Goal: Task Accomplishment & Management: Manage account settings

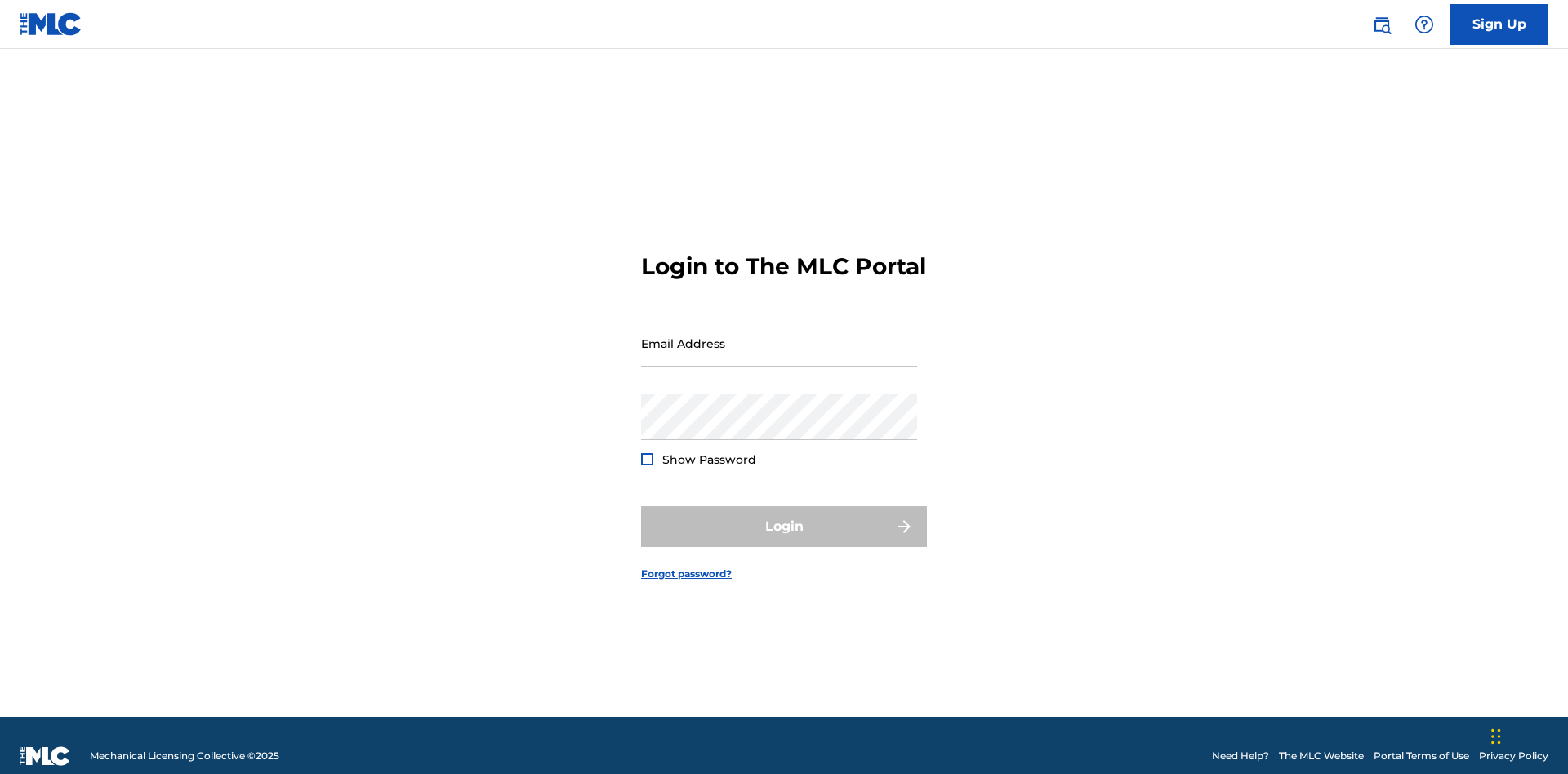
scroll to position [21, 0]
click at [779, 335] on input "Email Address" at bounding box center [779, 342] width 276 height 46
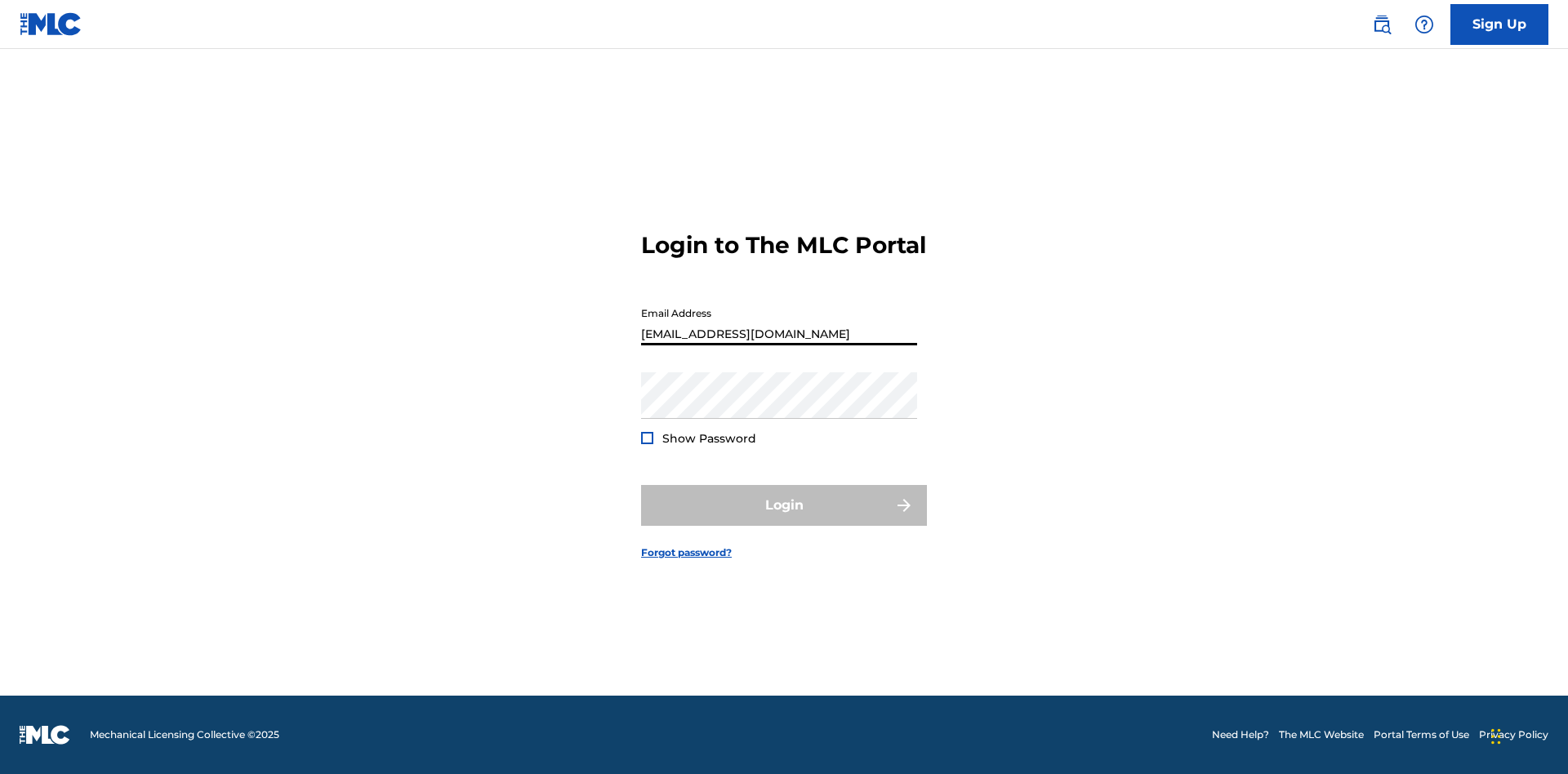
type input "[EMAIL_ADDRESS][DOMAIN_NAME]"
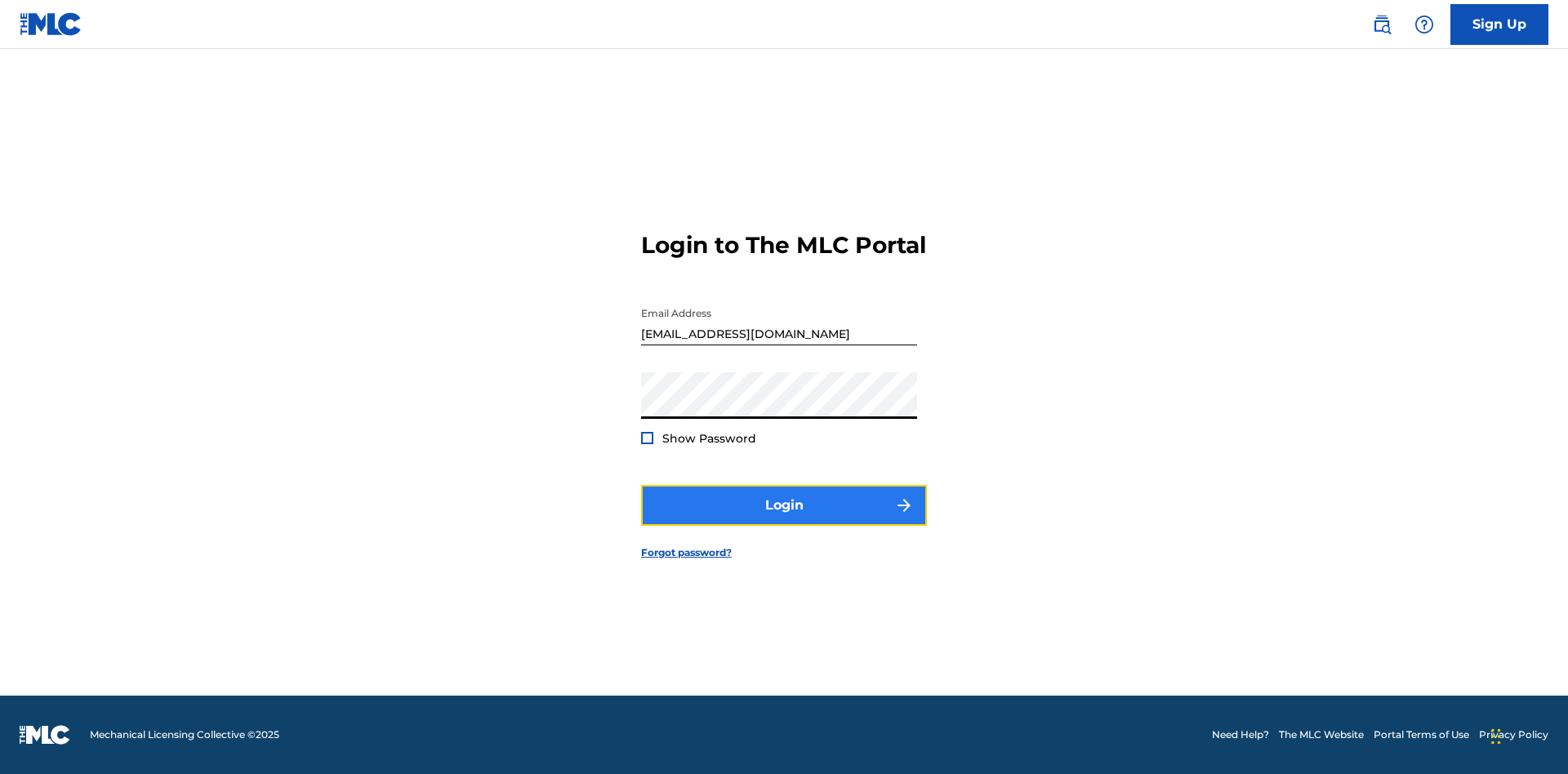
click at [784, 519] on button "Login" at bounding box center [784, 505] width 286 height 41
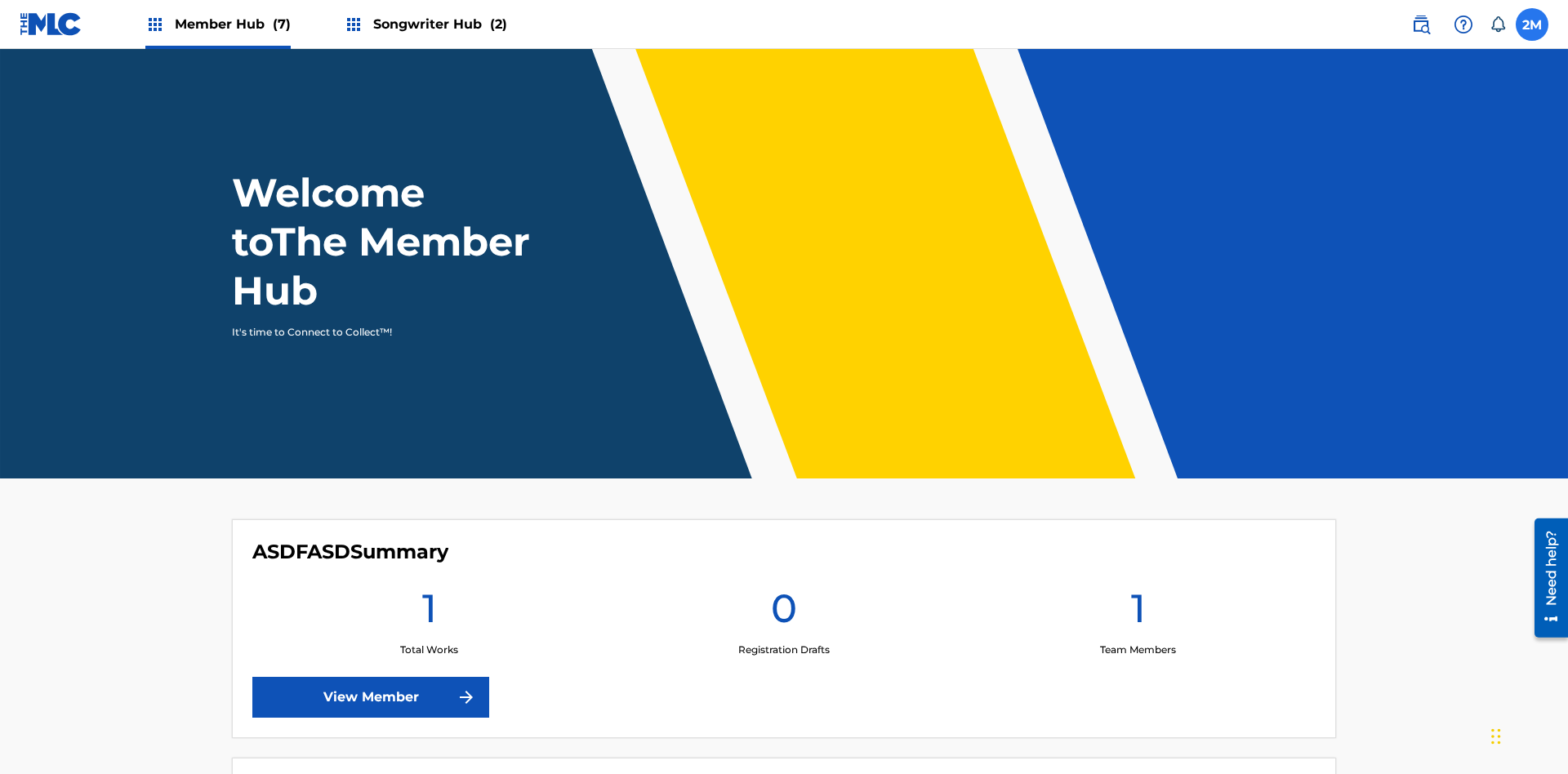
click at [1531, 24] on label at bounding box center [1531, 24] width 32 height 32
click at [1531, 24] on input "2M 280YfzySWn MxseedCEOt [EMAIL_ADDRESS][DOMAIN_NAME] Notification Preferences …" at bounding box center [1531, 24] width 0 height 0
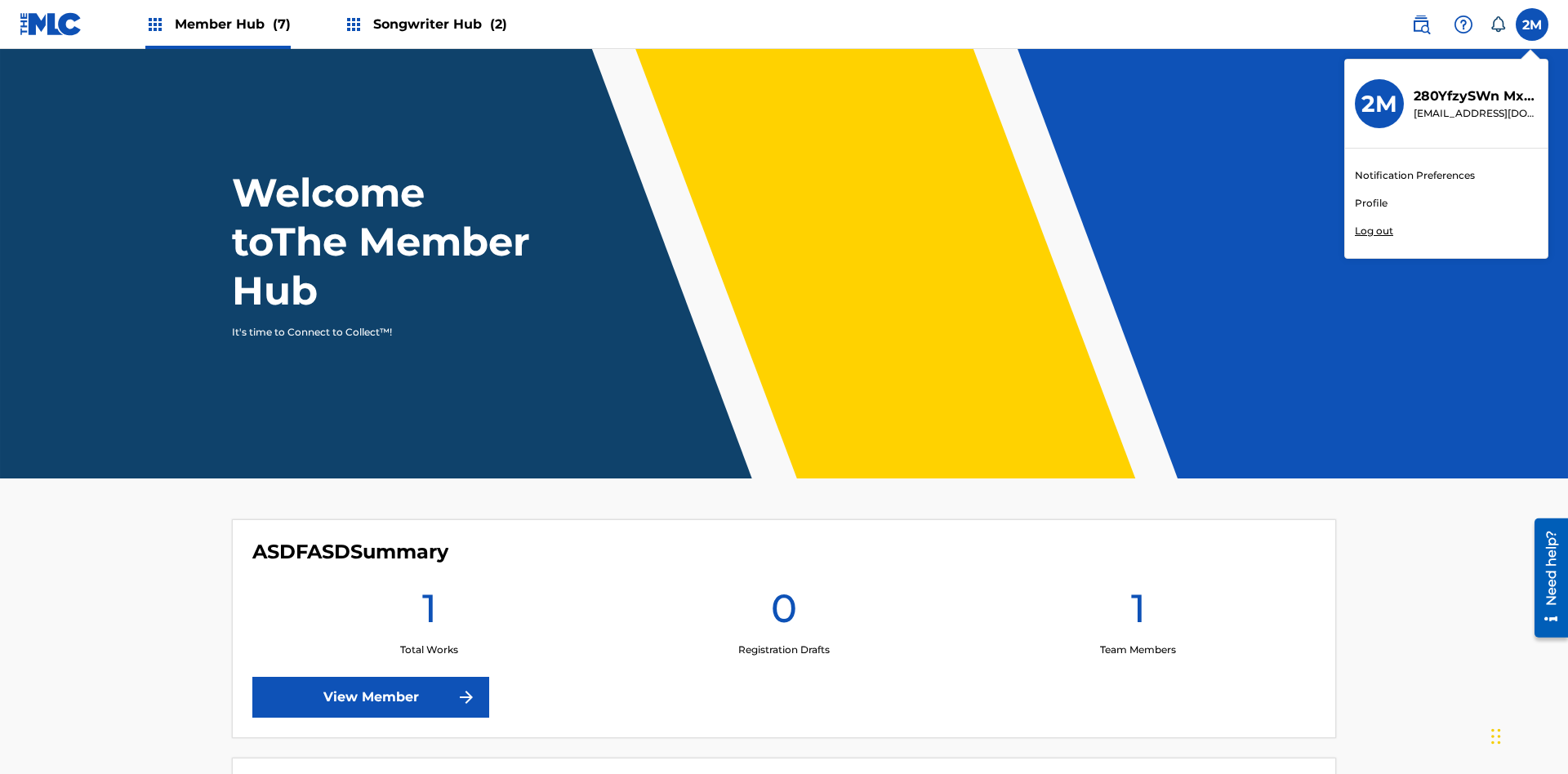
click at [1370, 203] on link "Profile" at bounding box center [1370, 203] width 32 height 15
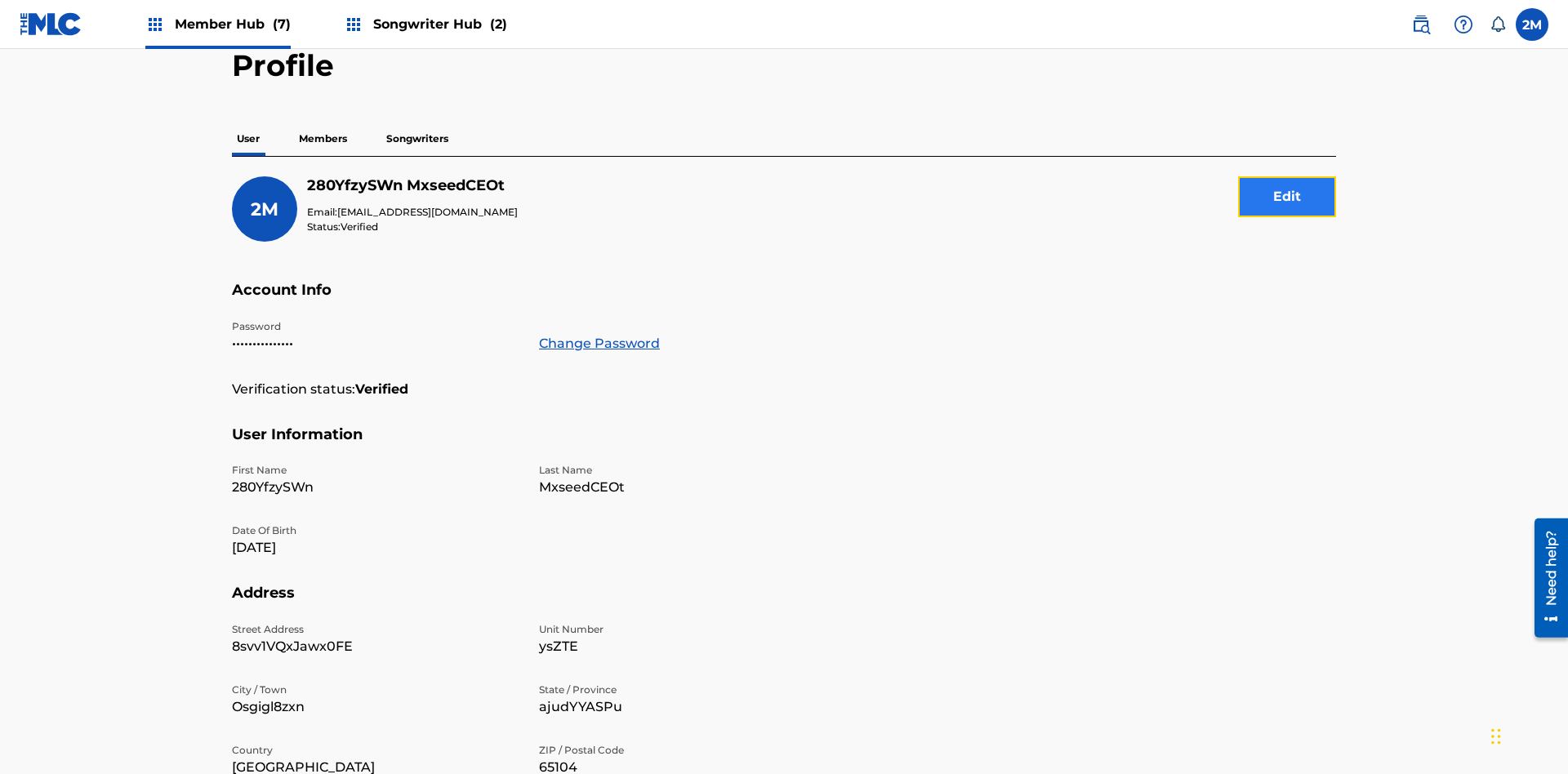
click at [1287, 176] on button "Edit" at bounding box center [1287, 196] width 98 height 41
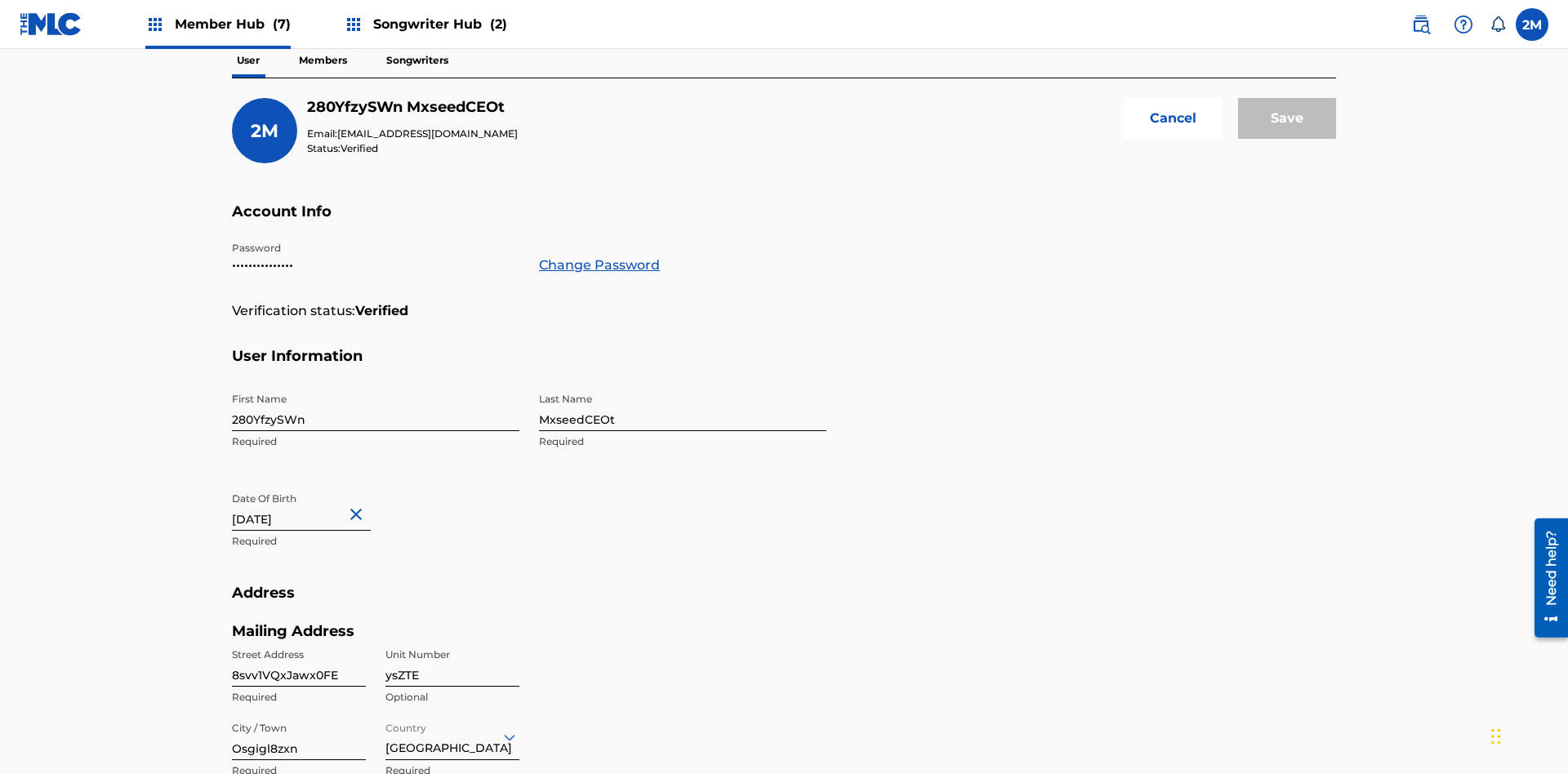
click at [375, 384] on input "280YfzySWn" at bounding box center [375, 407] width 287 height 46
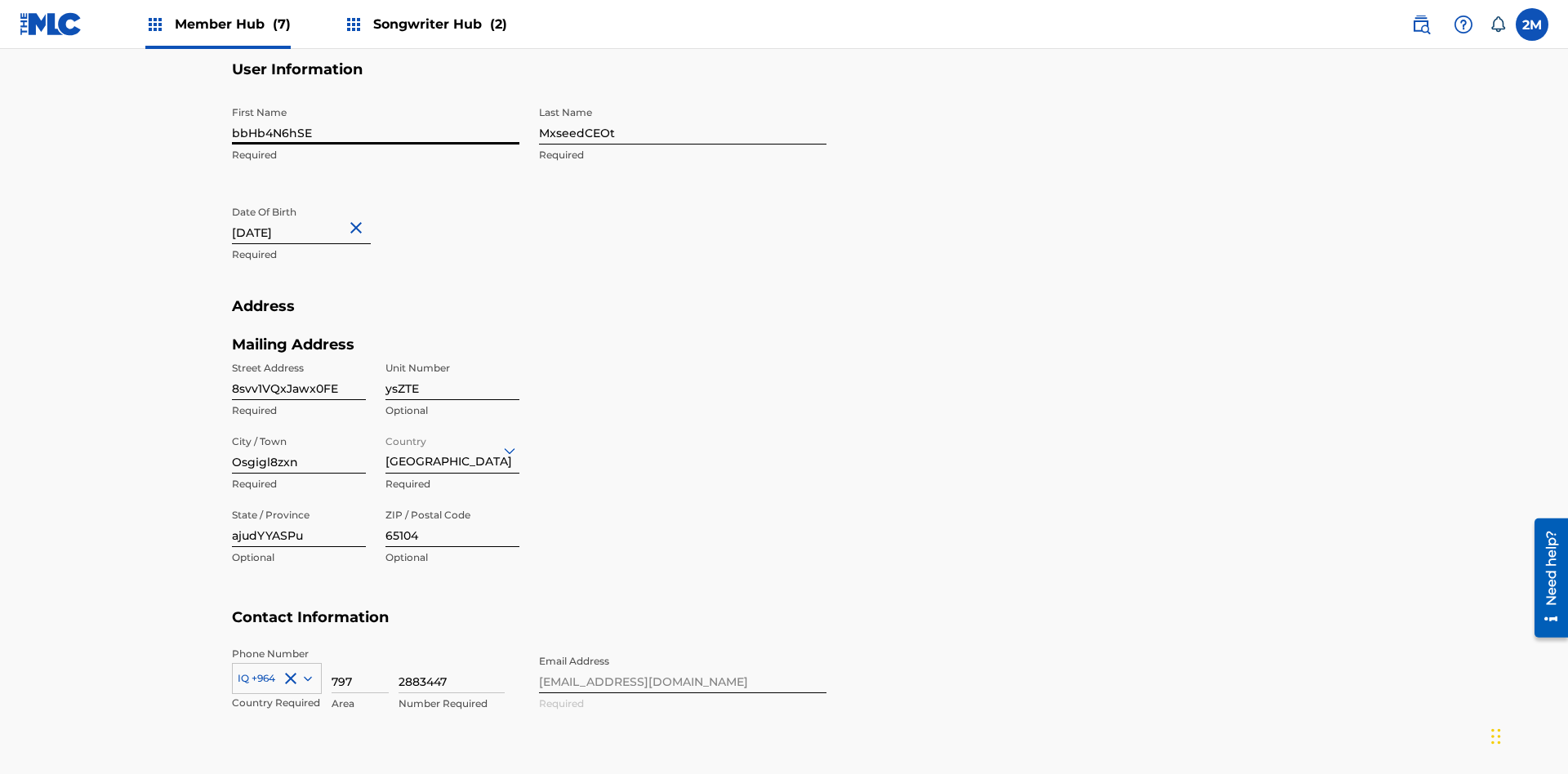
type input "bbHb4N6hSE"
click at [683, 121] on input "MxseedCEOt" at bounding box center [683, 120] width 287 height 46
type input "zBLZs5NC4U"
click at [314, 198] on input "[DATE]" at bounding box center [301, 220] width 139 height 46
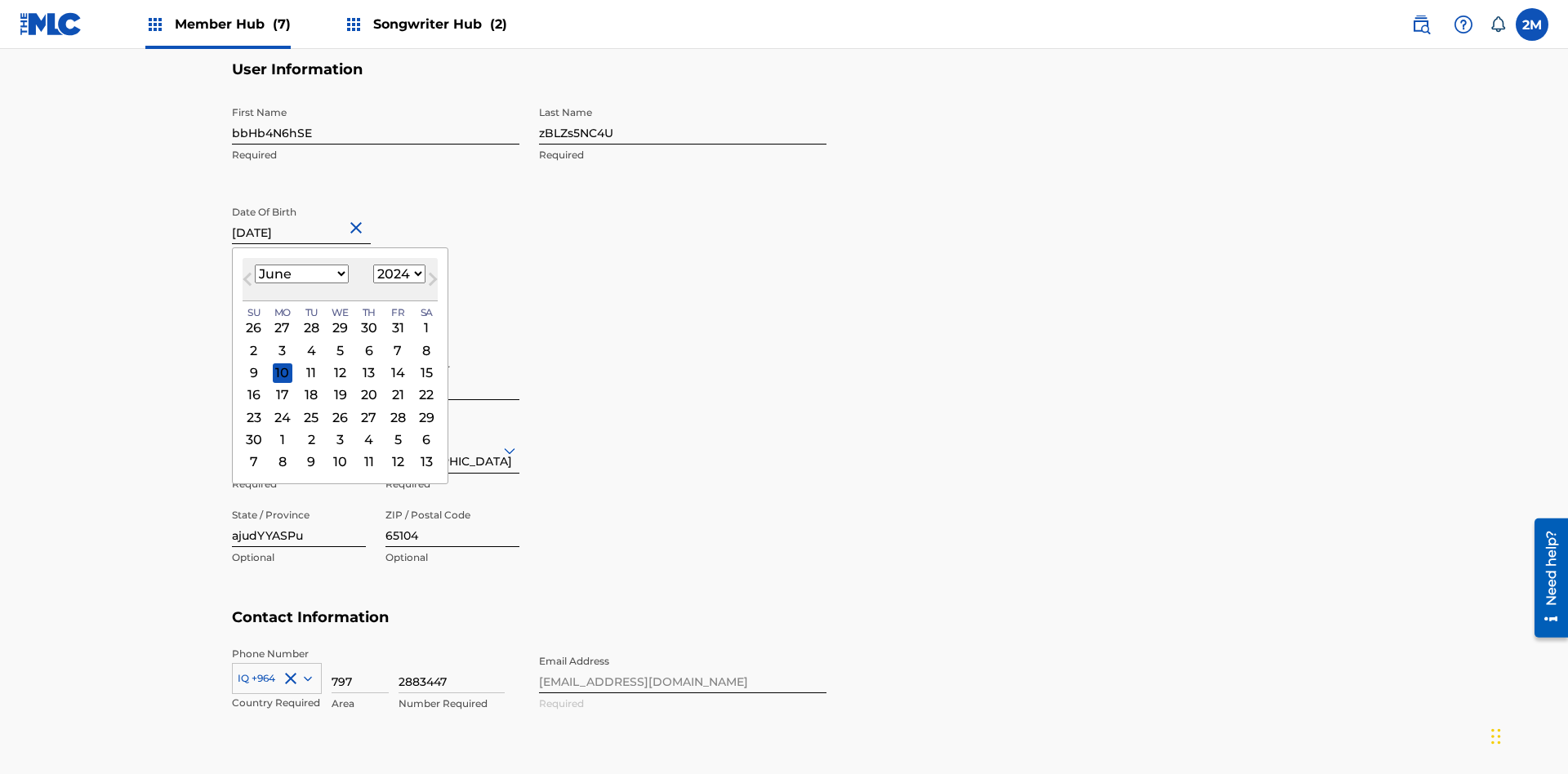
click at [397, 283] on select "1900 1901 1902 1903 1904 1905 1906 1907 1908 1909 1910 1911 1912 1913 1914 1915…" at bounding box center [399, 274] width 52 height 19
click at [310, 385] on div "18" at bounding box center [311, 394] width 19 height 19
click at [299, 353] on input "8svv1VQxJawx0FE" at bounding box center [299, 376] width 134 height 46
type input "[DATE]"
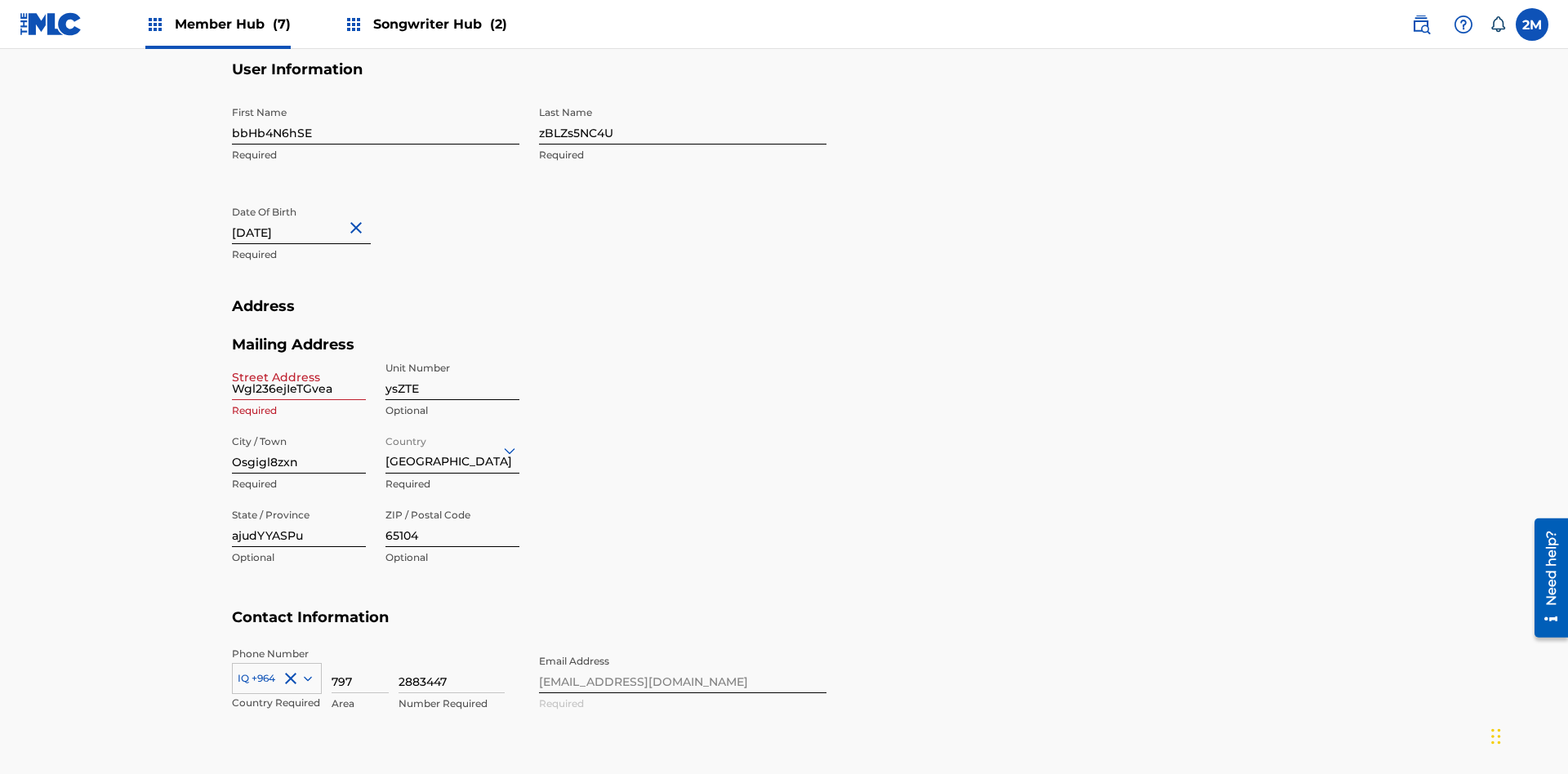
scroll to position [535, 0]
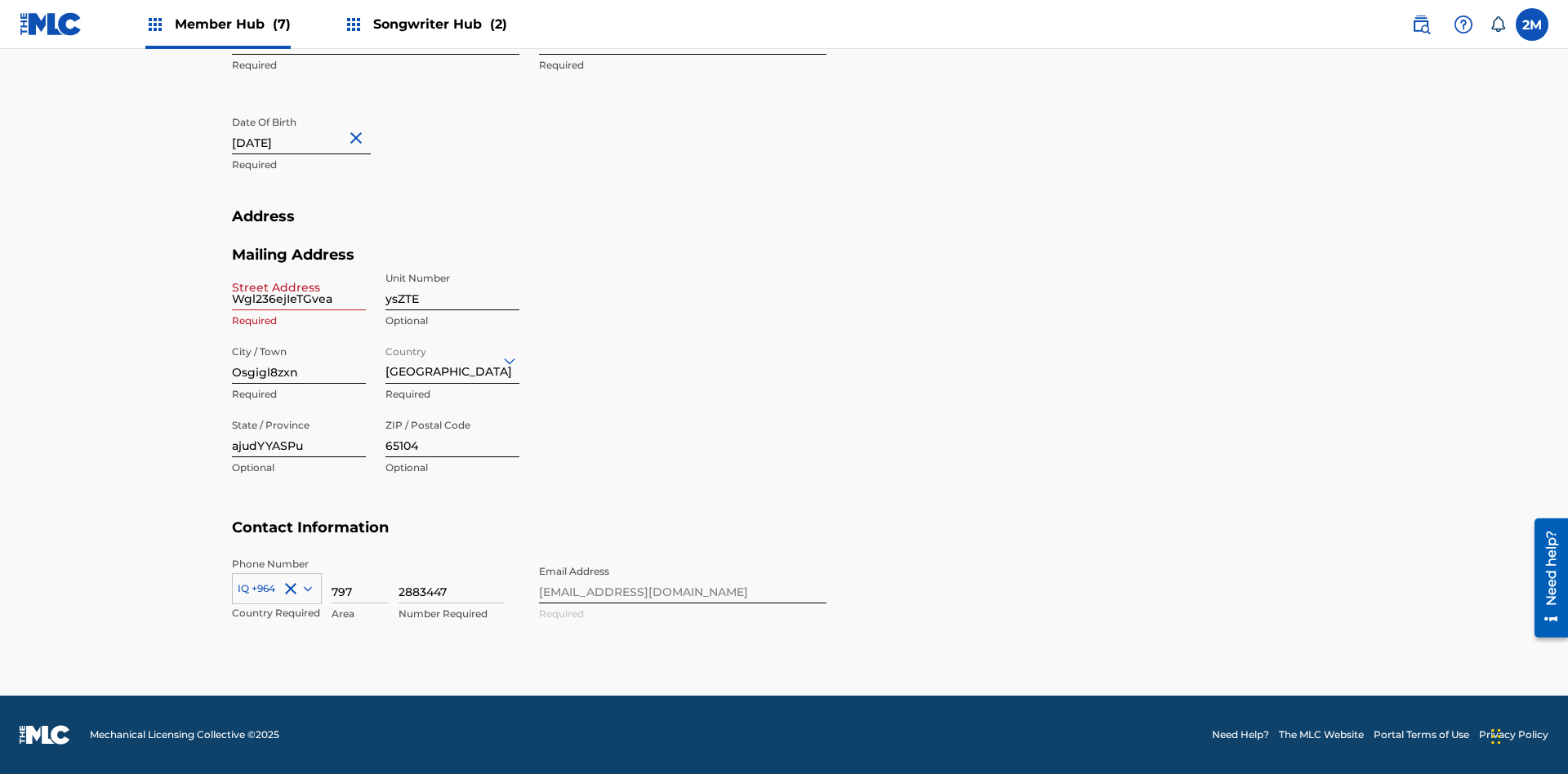
type input "Wgl236ejIeTGvea"
click at [452, 286] on input "ysZTE" at bounding box center [452, 286] width 134 height 46
type input "48sh2"
click at [299, 360] on input "Osgigl8zxn" at bounding box center [299, 360] width 134 height 46
type input "LJ3Xc9NrFd"
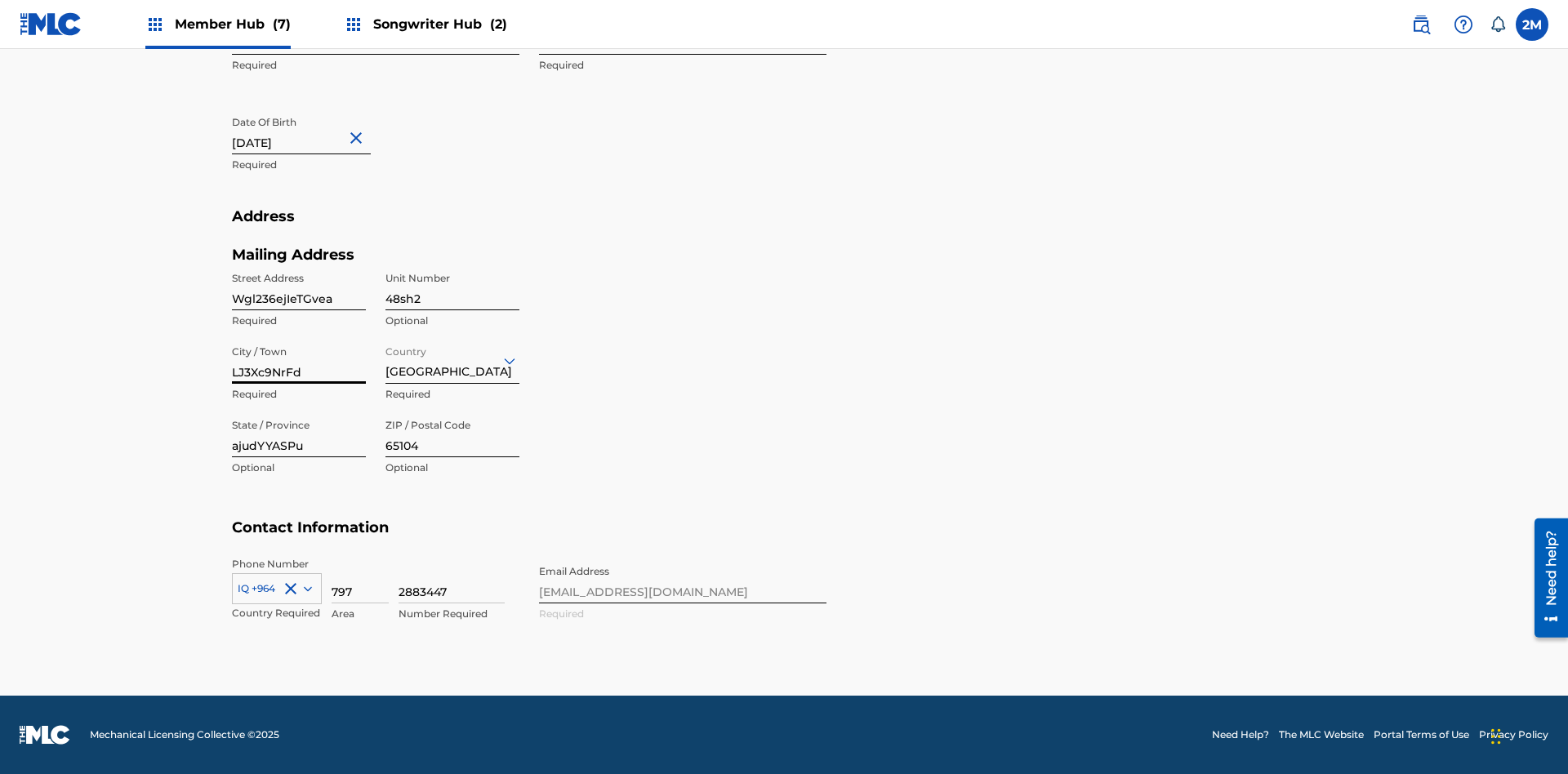
click at [386, 360] on input "Country" at bounding box center [387, 360] width 3 height 17
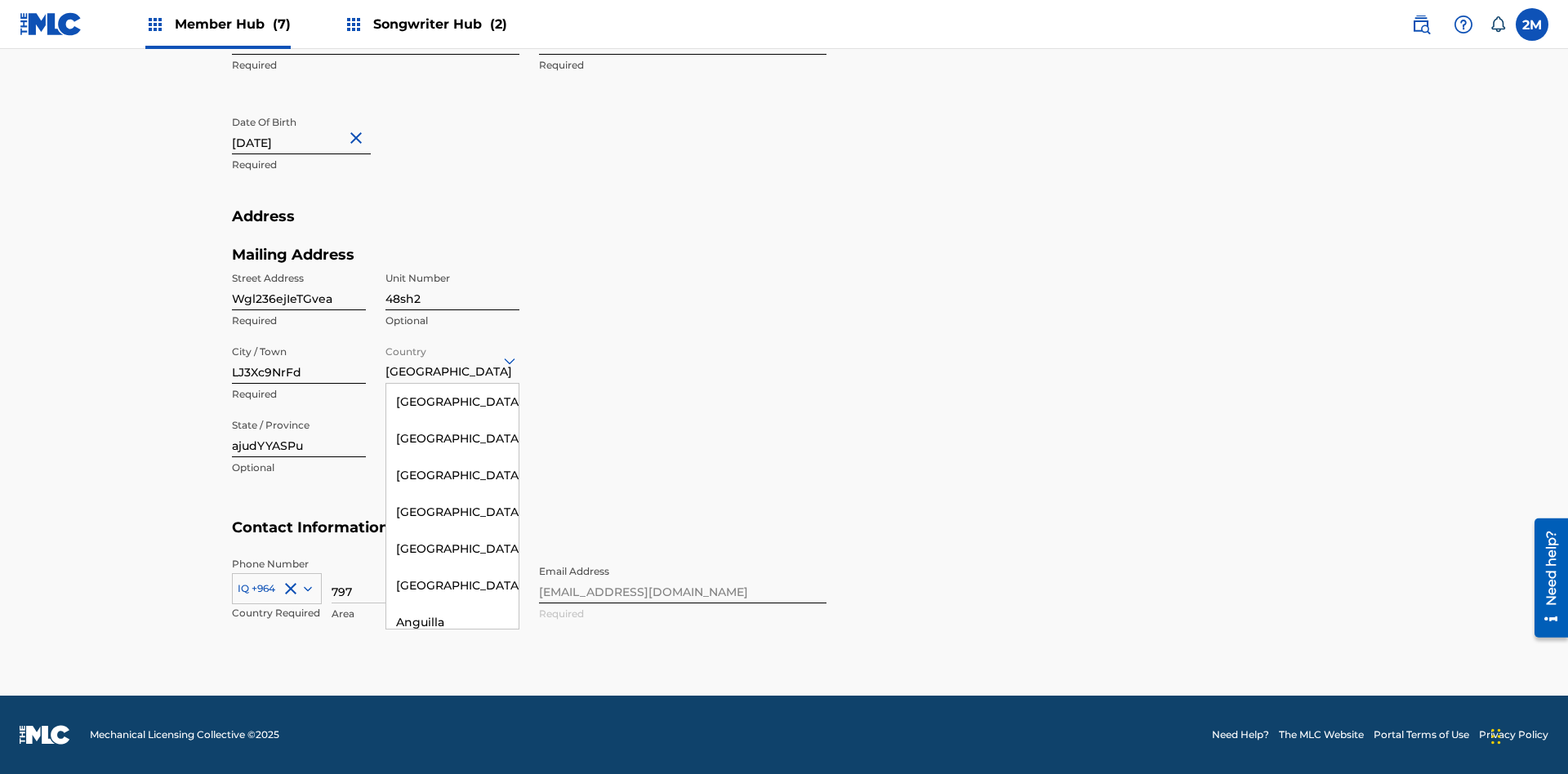
click at [299, 434] on input "ajudYYASPu" at bounding box center [299, 433] width 134 height 46
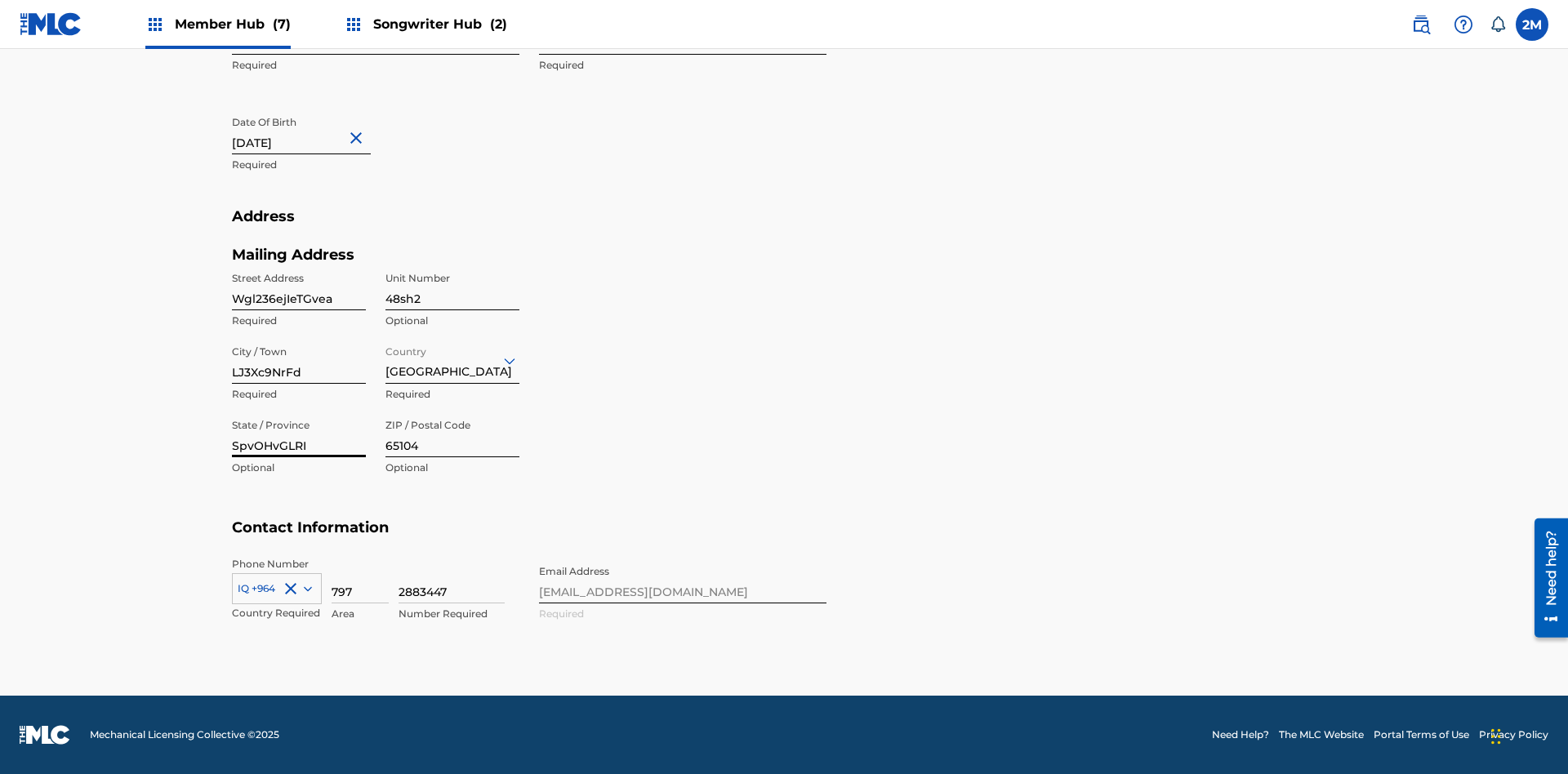
type input "SpvOHvGLRI"
click at [452, 434] on input "65104" at bounding box center [452, 433] width 134 height 46
type input "42675"
click at [305, 588] on icon at bounding box center [308, 589] width 8 height 5
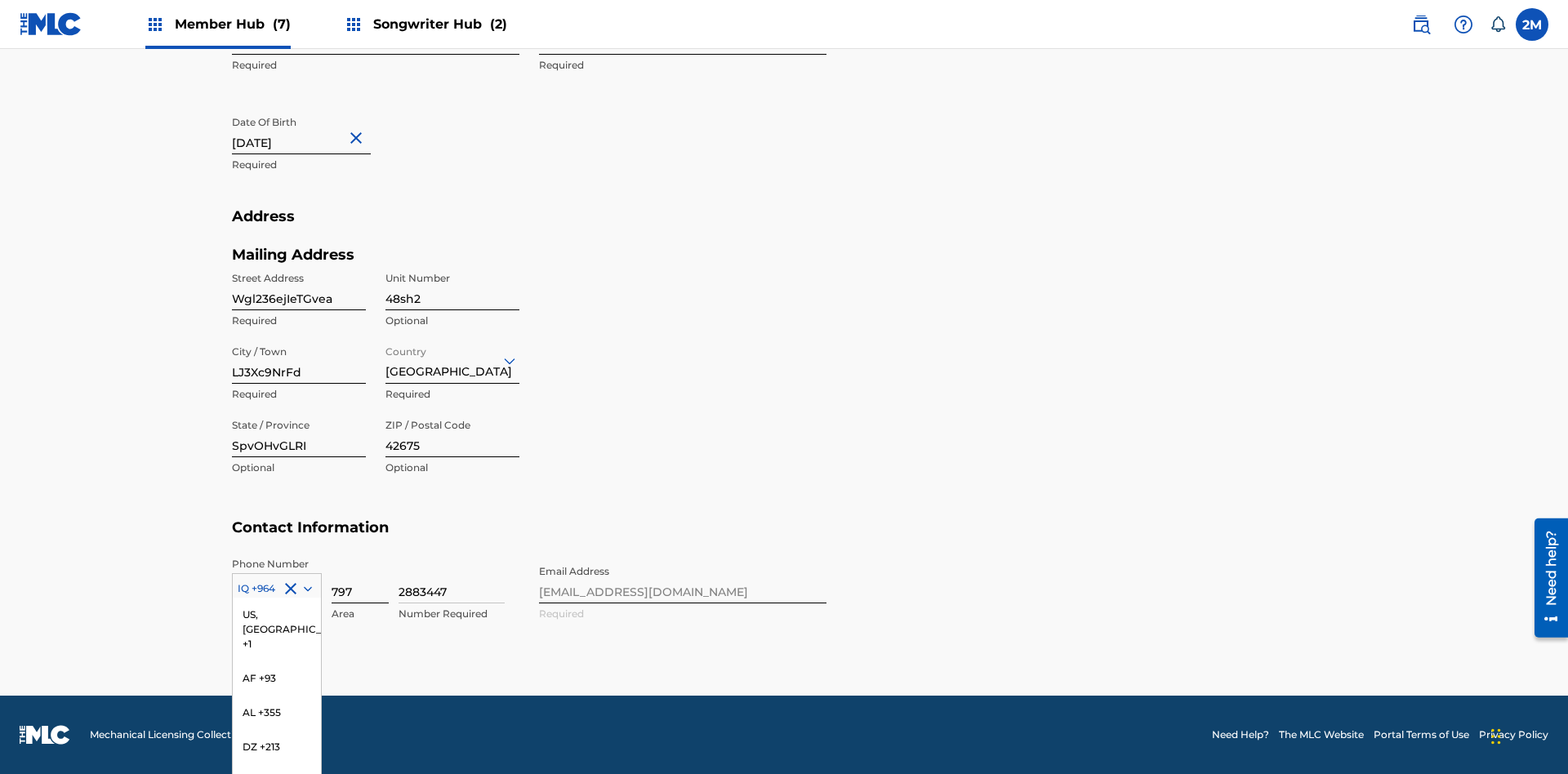
click at [360, 579] on input "797" at bounding box center [361, 579] width 57 height 46
